Goal: Navigation & Orientation: Find specific page/section

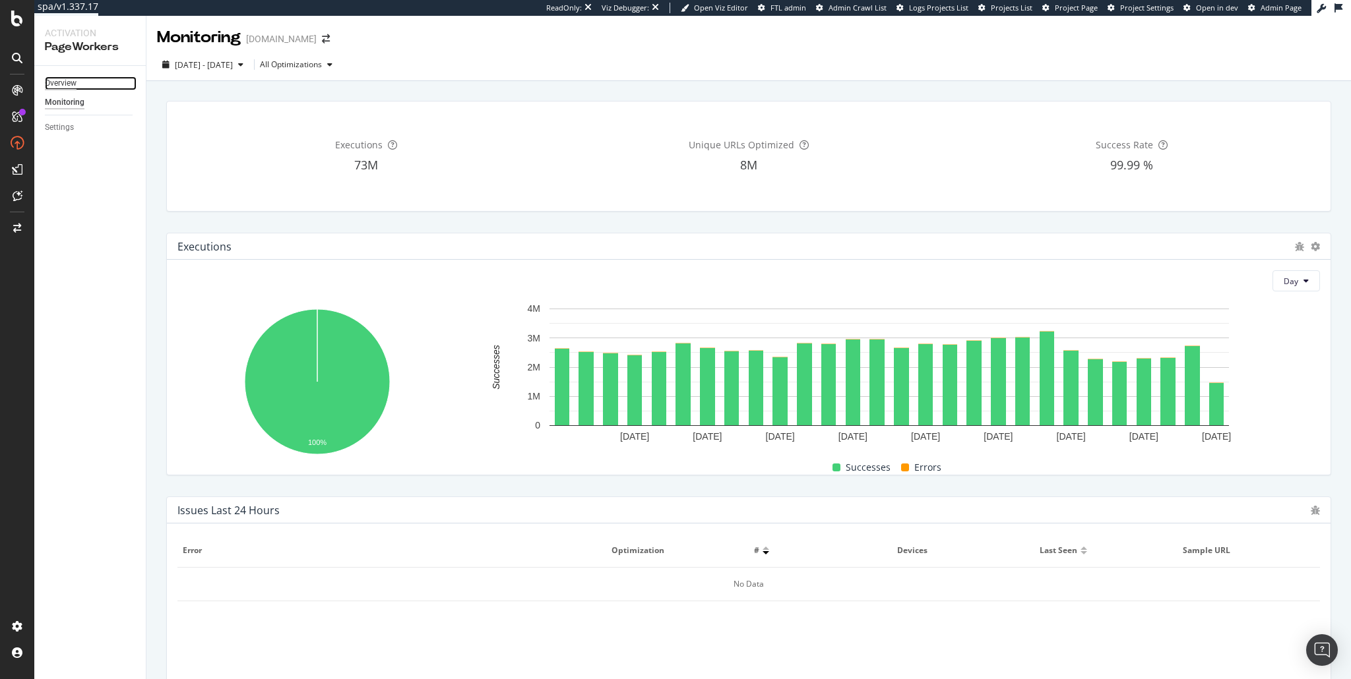
click at [61, 79] on div "Overview" at bounding box center [61, 84] width 32 height 14
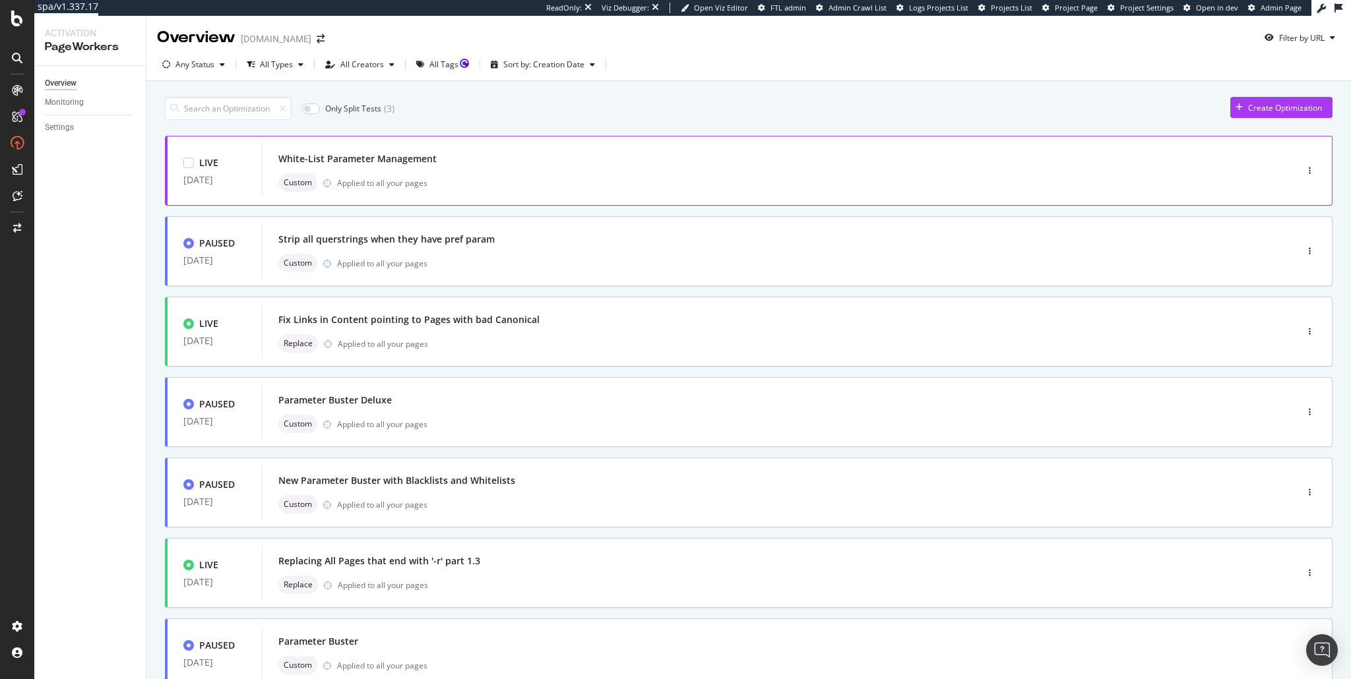
click at [435, 168] on div "White-List Parameter Management" at bounding box center [759, 159] width 962 height 18
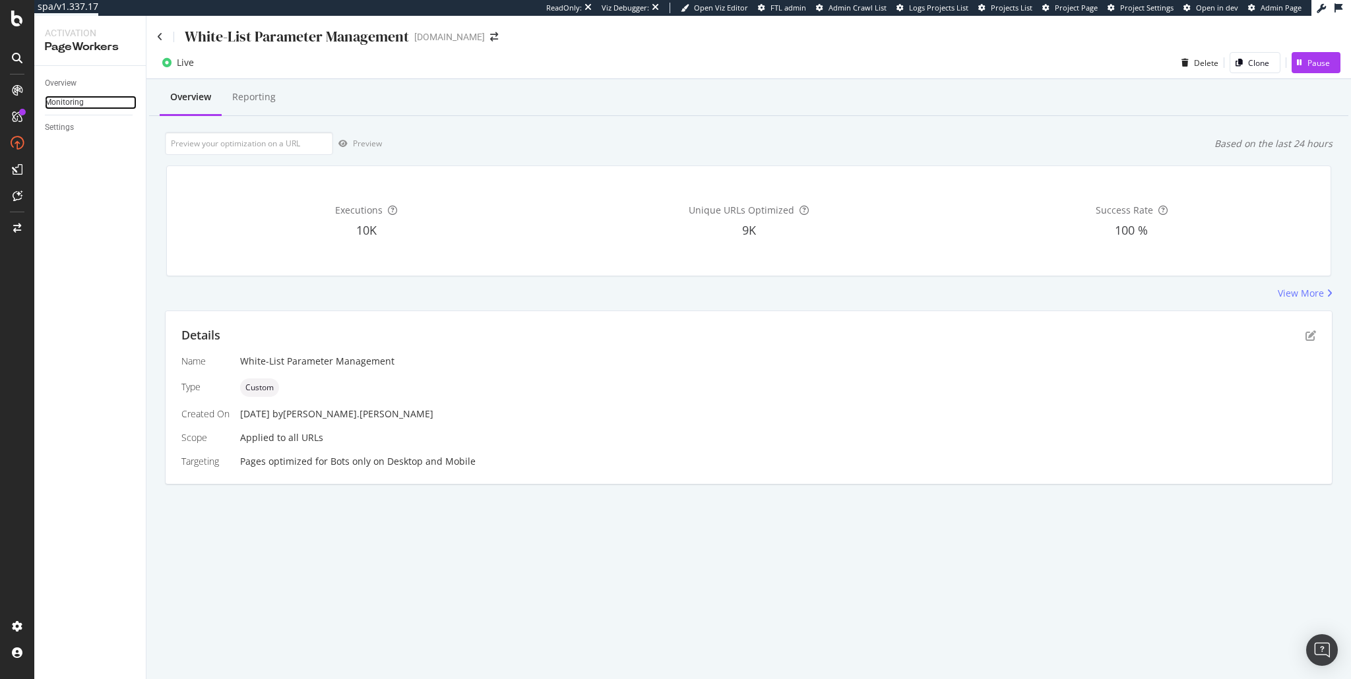
click at [84, 106] on link "Monitoring" at bounding box center [91, 103] width 92 height 14
